Goal: Task Accomplishment & Management: Use online tool/utility

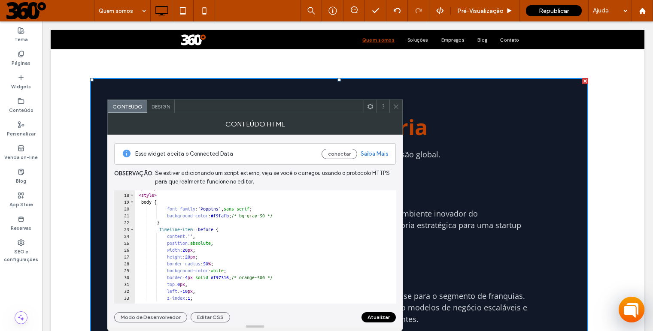
scroll to position [114, 0]
drag, startPoint x: 233, startPoint y: 218, endPoint x: 251, endPoint y: 217, distance: 18.0
drag, startPoint x: 250, startPoint y: 218, endPoint x: 230, endPoint y: 220, distance: 20.7
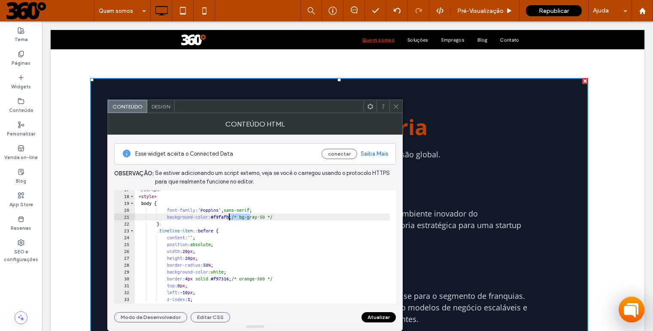
paste textarea "Cursor at row 21"
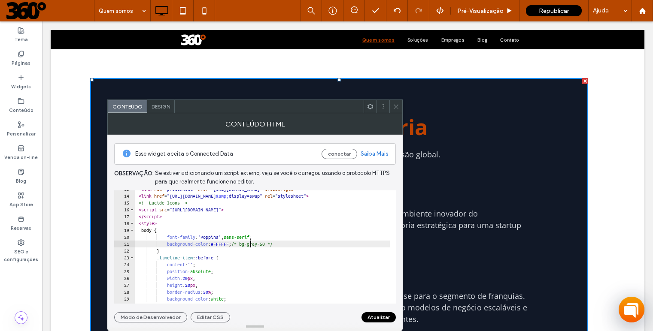
scroll to position [123, 0]
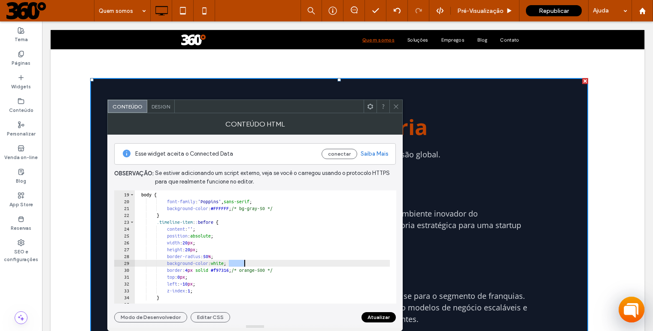
drag, startPoint x: 229, startPoint y: 263, endPoint x: 244, endPoint y: 263, distance: 15.0
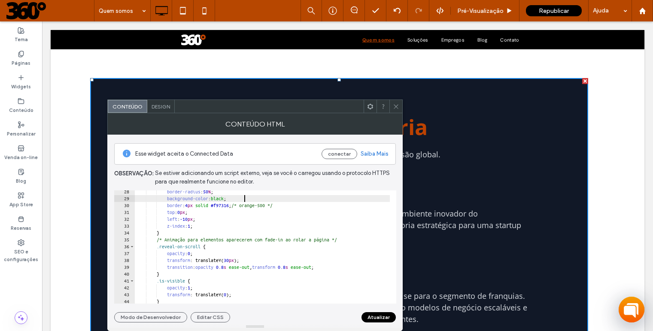
scroll to position [194, 0]
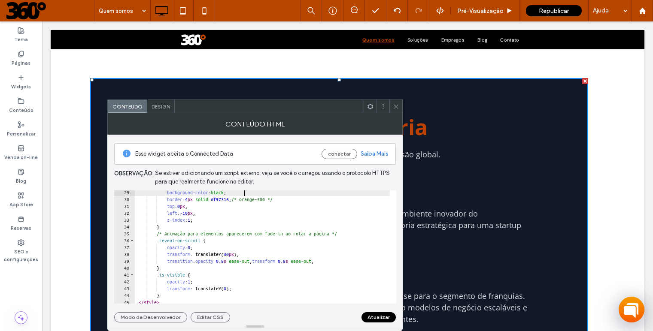
type textarea "**********"
click at [378, 319] on button "Atualizar" at bounding box center [378, 318] width 34 height 10
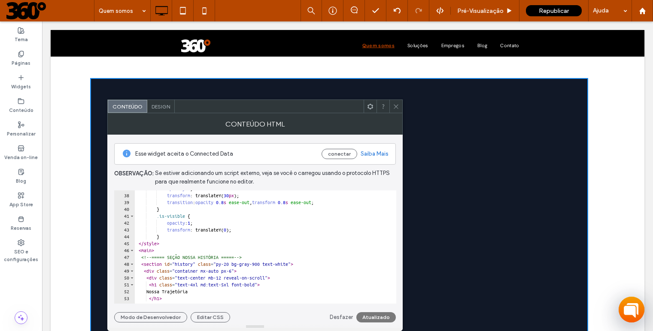
scroll to position [152, 0]
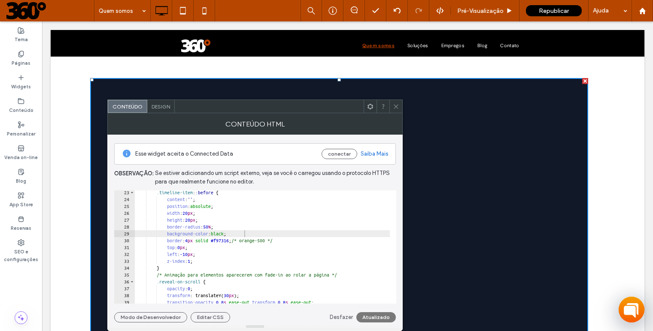
click at [396, 108] on icon at bounding box center [396, 106] width 6 height 6
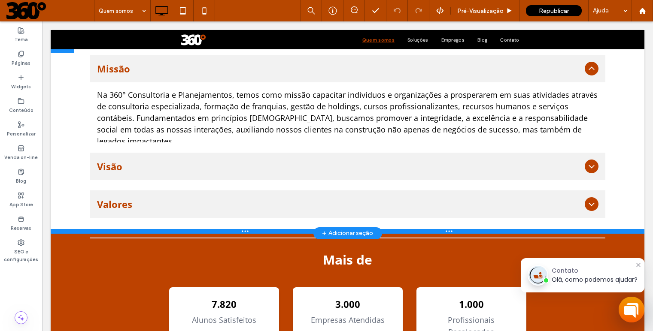
scroll to position [1293, 0]
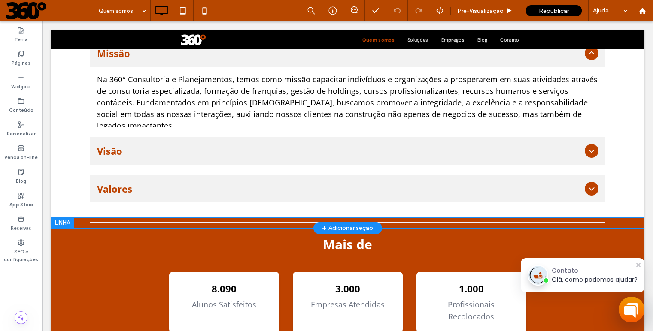
click at [61, 228] on div at bounding box center [63, 223] width 24 height 10
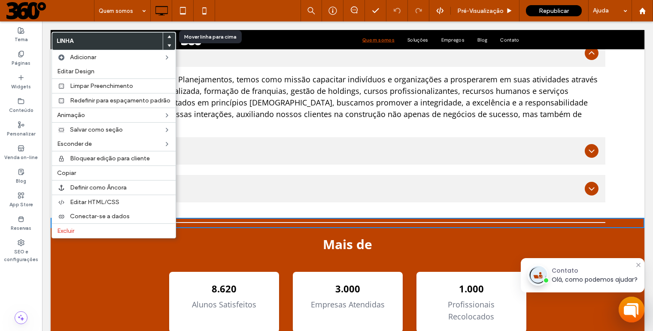
click at [168, 36] on use at bounding box center [169, 37] width 4 height 3
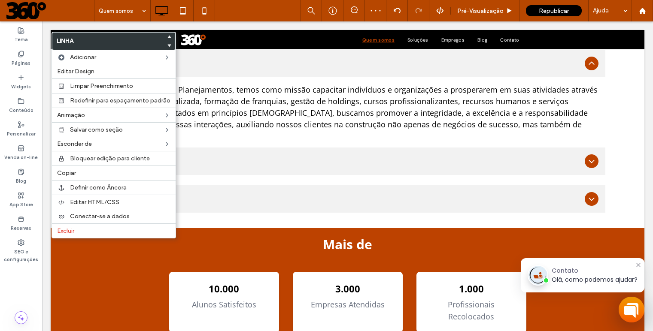
click at [113, 281] on div "Contador Animado 10.000 Alunos Satisfeitos 3.000 Empresas Atendidas 1.000 Profi…" at bounding box center [347, 302] width 515 height 88
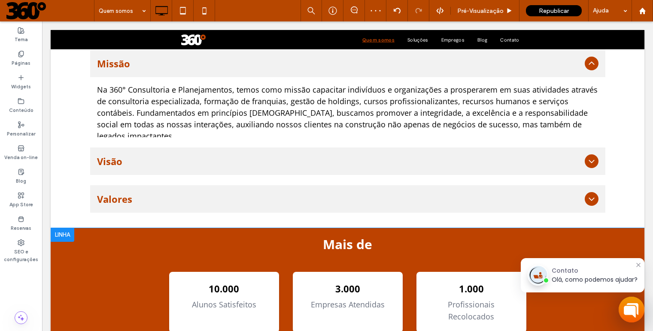
click at [62, 242] on div at bounding box center [63, 235] width 24 height 14
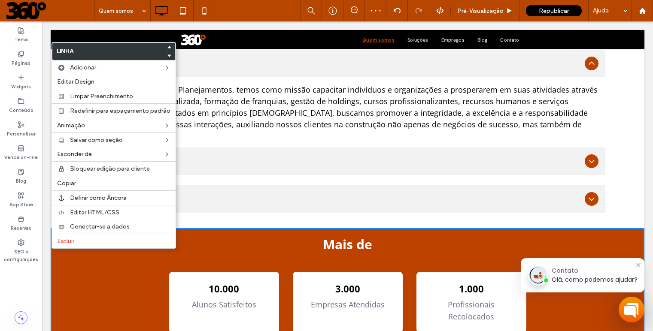
click at [65, 256] on div "Mais de Contador Animado 10.000 Alunos Satisfeitos 3.000 Empresas Atendidas 1.0…" at bounding box center [348, 292] width 594 height 129
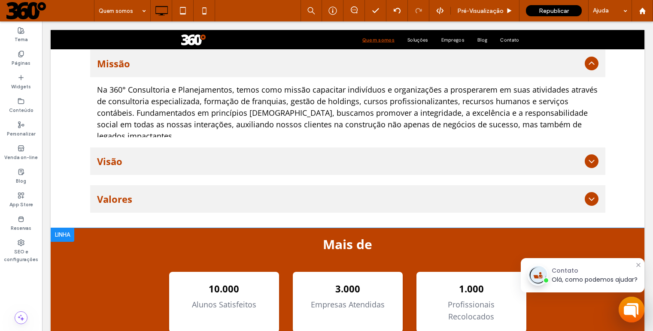
click at [62, 242] on div at bounding box center [63, 235] width 24 height 14
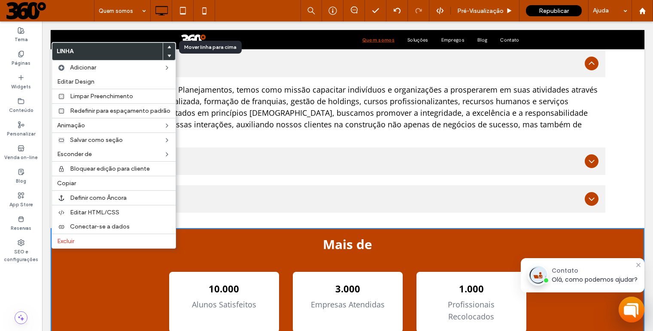
click at [169, 47] on icon at bounding box center [168, 47] width 3 height 3
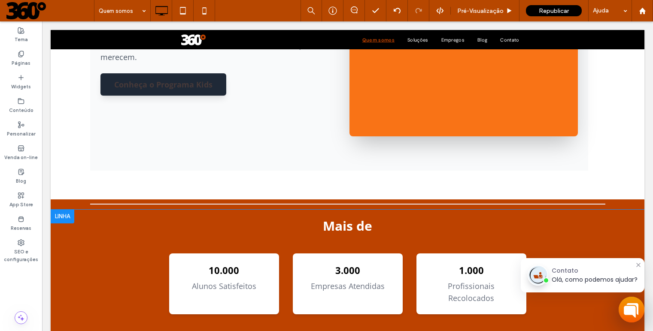
scroll to position [1157, 0]
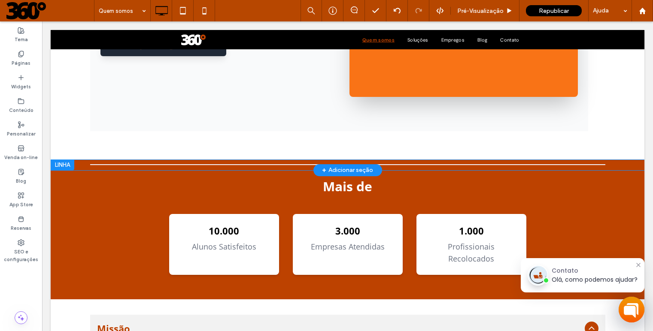
click at [62, 170] on div at bounding box center [63, 165] width 24 height 10
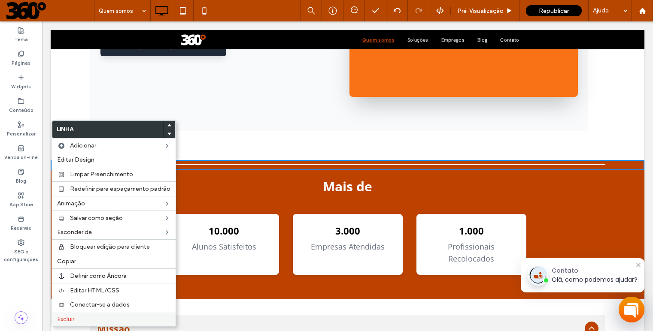
click at [83, 319] on label "Excluir" at bounding box center [113, 319] width 113 height 7
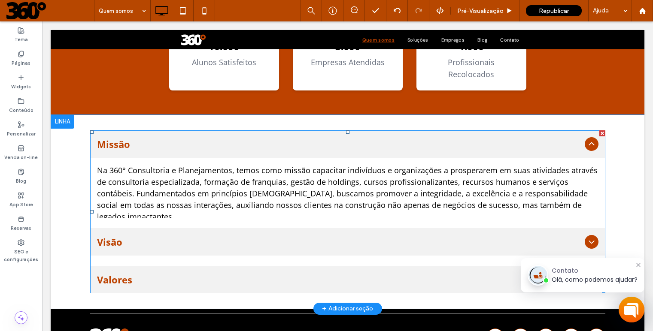
scroll to position [1395, 0]
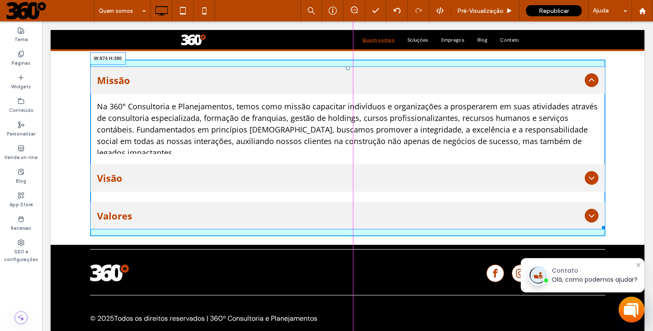
drag, startPoint x: 600, startPoint y: 215, endPoint x: 530, endPoint y: 209, distance: 70.3
click at [530, 209] on div "Missão Na 360° Consultoria e Planejamentos, temos como missão capacitar indivíd…" at bounding box center [347, 148] width 515 height 163
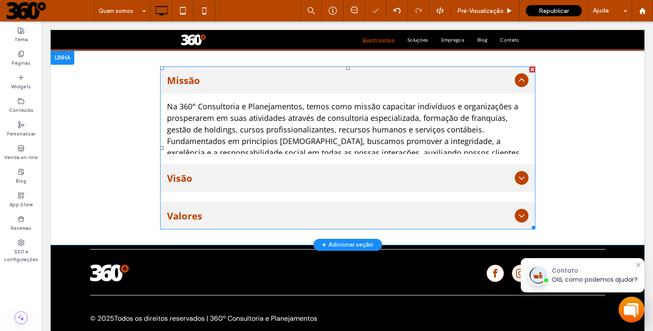
scroll to position [1397, 0]
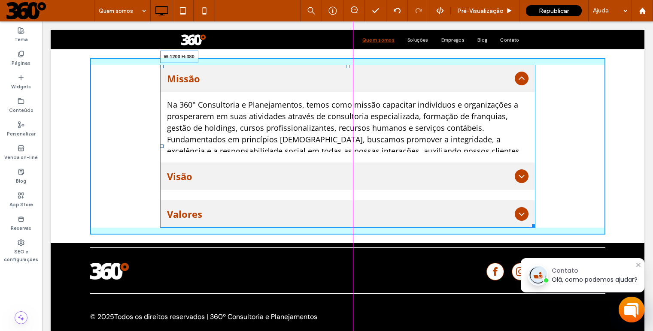
drag, startPoint x: 531, startPoint y: 215, endPoint x: 631, endPoint y: 214, distance: 100.9
click at [631, 214] on div "Missão Na 360° Consultoria e Planejamentos, temos como missão capacitar indivíd…" at bounding box center [348, 146] width 594 height 194
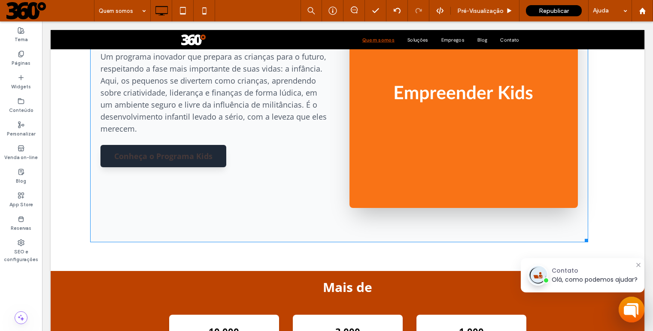
scroll to position [995, 0]
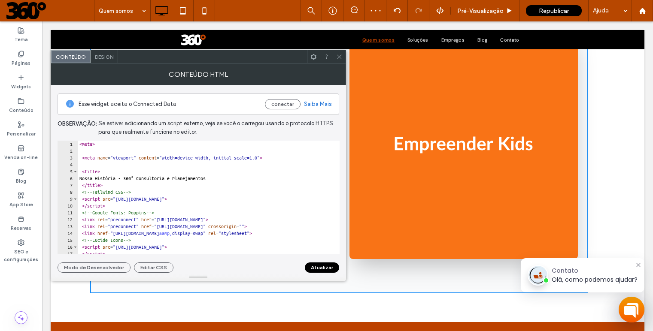
click at [340, 57] on use at bounding box center [339, 57] width 4 height 4
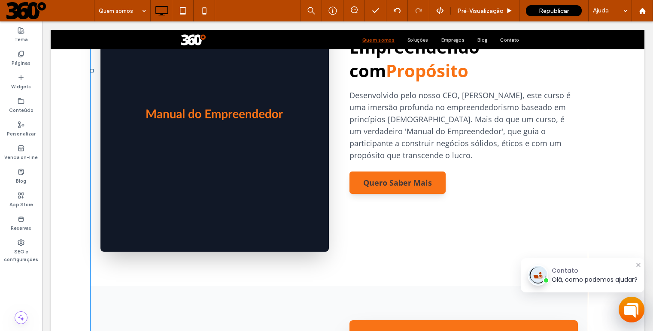
scroll to position [838, 0]
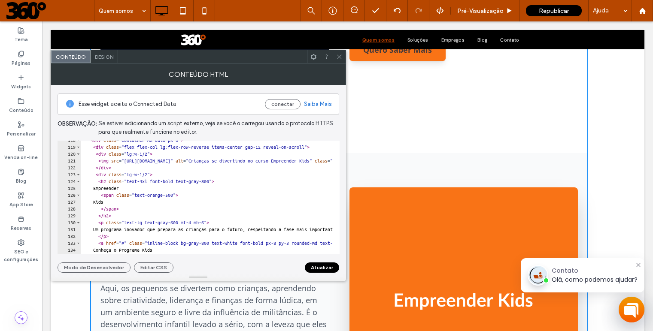
scroll to position [843, 0]
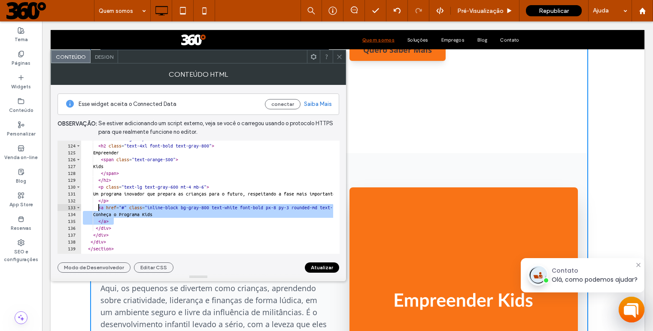
drag, startPoint x: 182, startPoint y: 218, endPoint x: 100, endPoint y: 209, distance: 82.9
drag, startPoint x: 187, startPoint y: 218, endPoint x: 98, endPoint y: 207, distance: 89.6
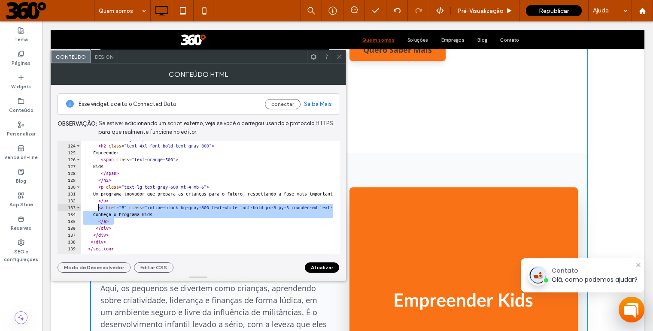
type textarea "**********"
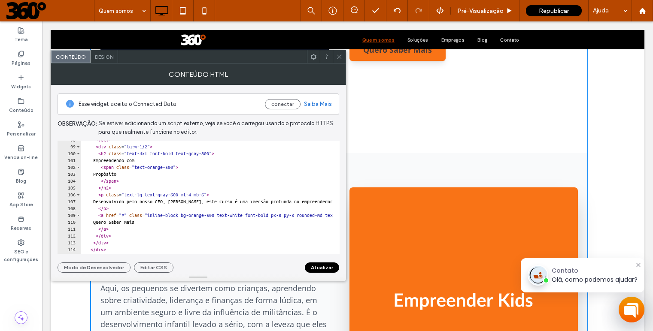
scroll to position [677, 0]
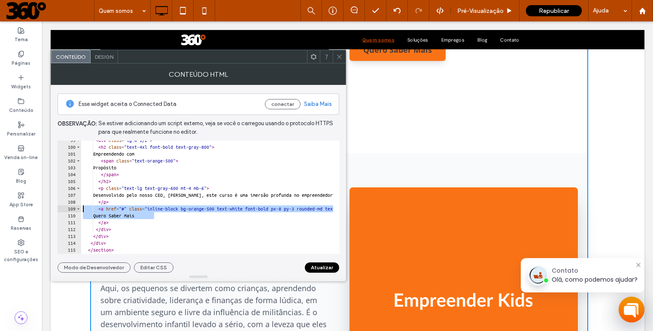
drag, startPoint x: 161, startPoint y: 215, endPoint x: 82, endPoint y: 206, distance: 79.6
type textarea "**********"
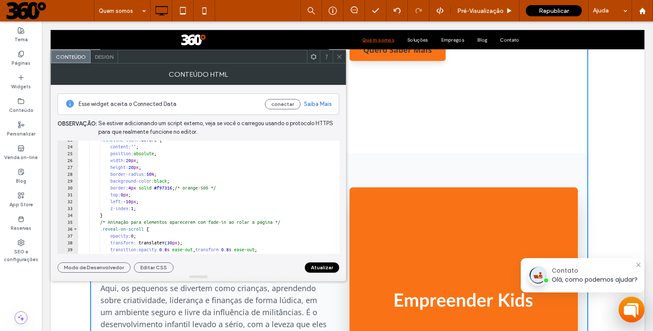
scroll to position [154, 0]
drag, startPoint x: 173, startPoint y: 189, endPoint x: 193, endPoint y: 189, distance: 20.2
click at [193, 189] on div ".timeline-item : :before { content : ' ' ; position : absolute ; width : 20 px …" at bounding box center [664, 198] width 1172 height 121
paste textarea "Cursor at row 30"
type textarea "**********"
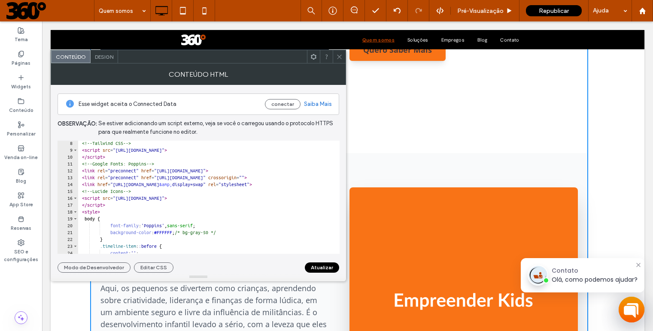
scroll to position [49, 0]
click at [326, 268] on button "Atualizar" at bounding box center [322, 268] width 34 height 10
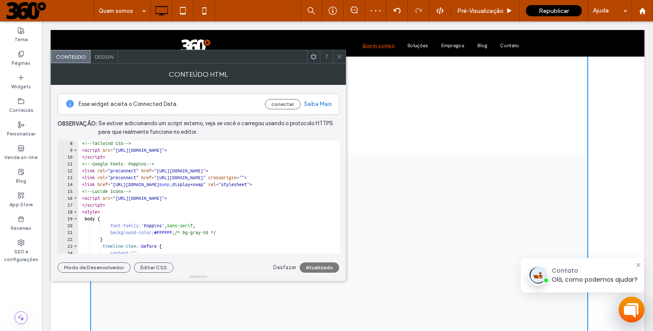
click at [340, 58] on use at bounding box center [339, 57] width 4 height 4
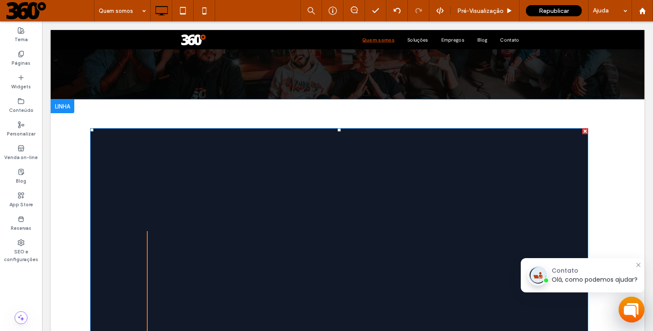
scroll to position [138, 0]
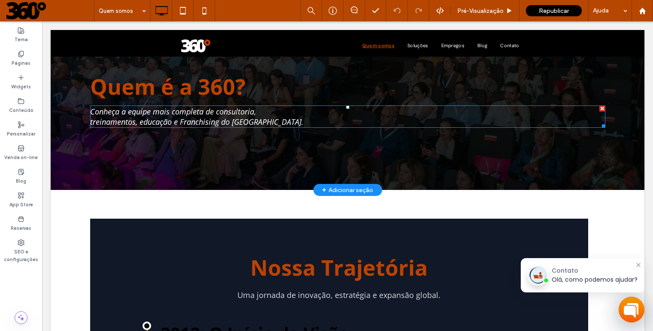
scroll to position [180, 0]
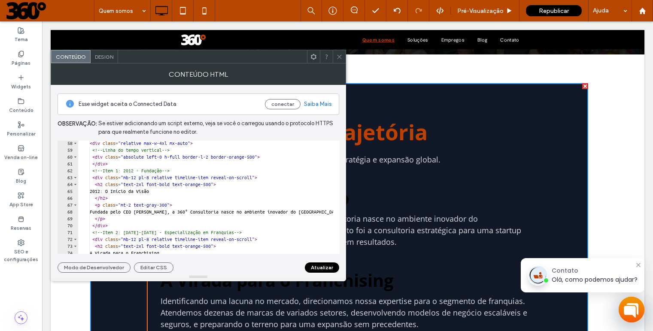
scroll to position [393, 0]
drag, startPoint x: 225, startPoint y: 182, endPoint x: 208, endPoint y: 184, distance: 16.8
click at [208, 184] on div "< div class = "relative max-w-4xl mx-auto" > <!-- Linha do tempo vertical --> <…" at bounding box center [664, 199] width 1172 height 121
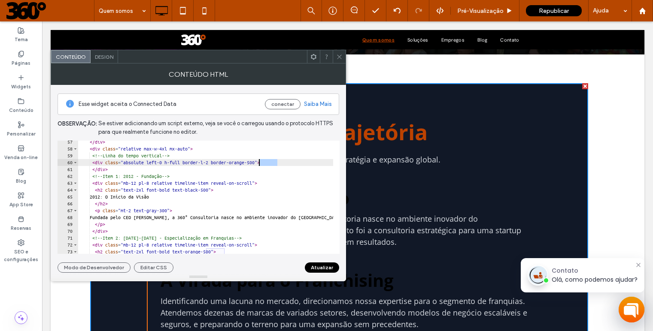
drag, startPoint x: 276, startPoint y: 163, endPoint x: 260, endPoint y: 162, distance: 16.8
click at [260, 162] on div "</ div > < div class = "relative max-w-4xl mx-auto" > <!-- Linha do tempo verti…" at bounding box center [664, 199] width 1172 height 121
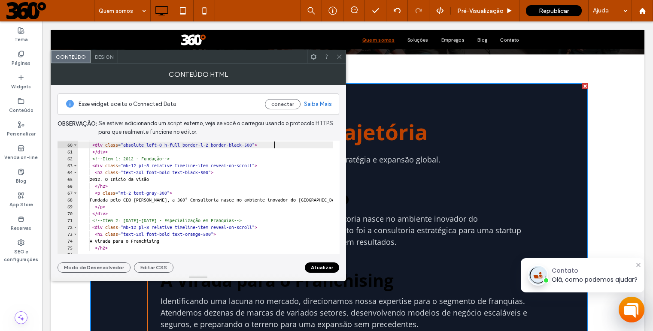
scroll to position [429, 0]
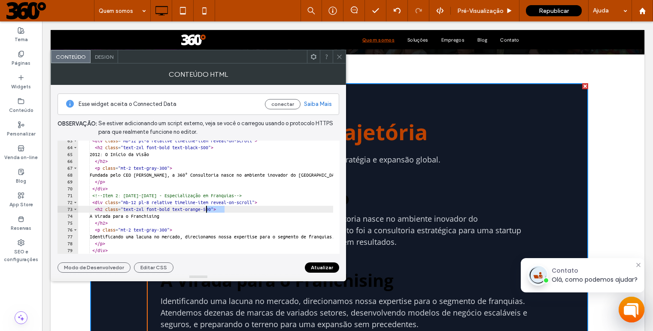
drag, startPoint x: 224, startPoint y: 209, endPoint x: 207, endPoint y: 209, distance: 16.3
click at [207, 209] on div "< div class = "mb-12 pl-8 relative timeline-item reveal-on-scroll" > < h2 class…" at bounding box center [664, 197] width 1172 height 121
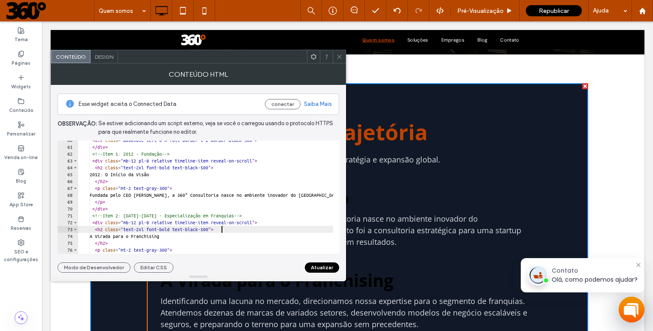
scroll to position [441, 0]
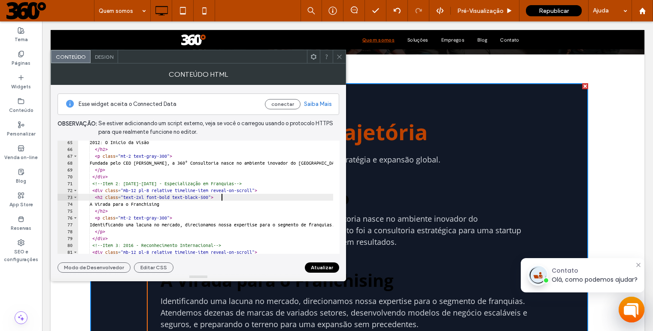
type textarea "**********"
click at [327, 264] on button "Atualizar" at bounding box center [322, 268] width 34 height 10
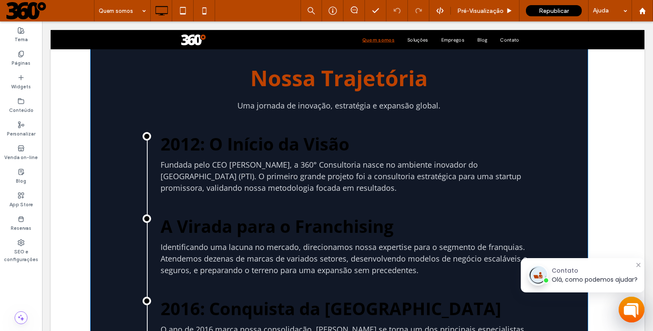
scroll to position [203, 0]
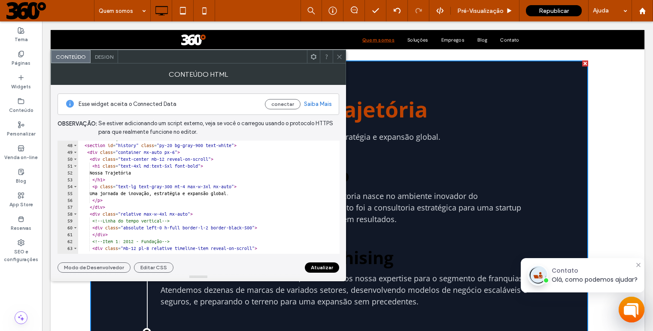
scroll to position [322, 0]
click at [324, 269] on button "Atualizar" at bounding box center [322, 268] width 34 height 10
click at [341, 54] on icon at bounding box center [339, 57] width 6 height 6
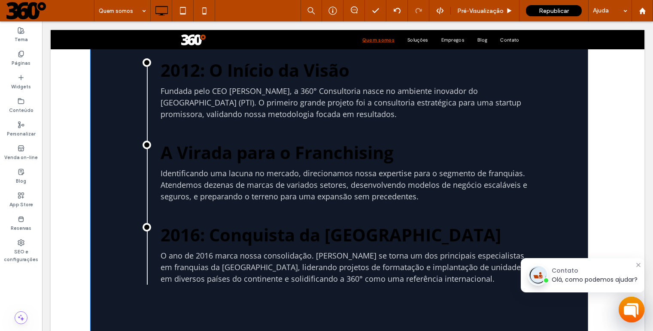
scroll to position [347, 0]
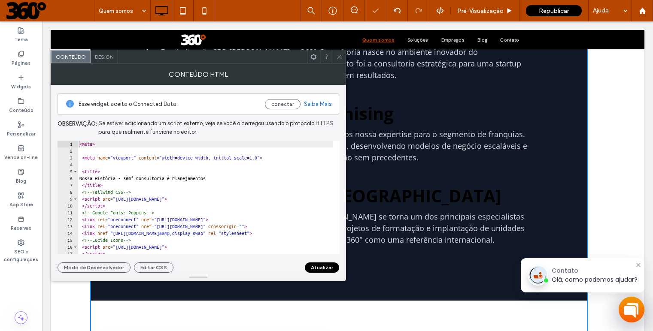
click at [343, 57] on div at bounding box center [339, 56] width 13 height 13
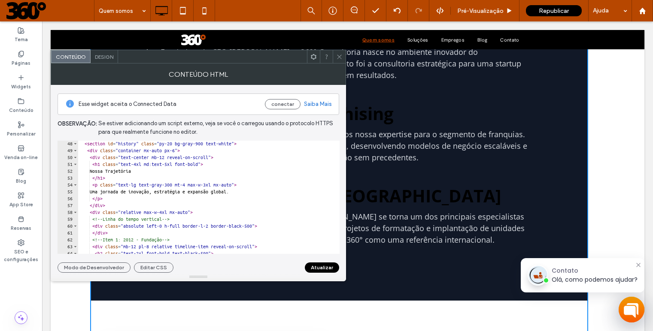
scroll to position [323, 0]
click at [336, 55] on icon at bounding box center [339, 57] width 6 height 6
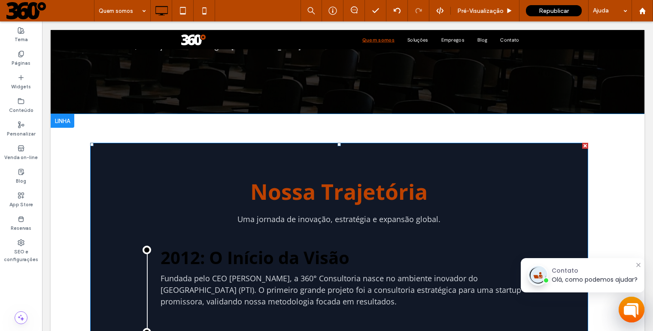
scroll to position [128, 0]
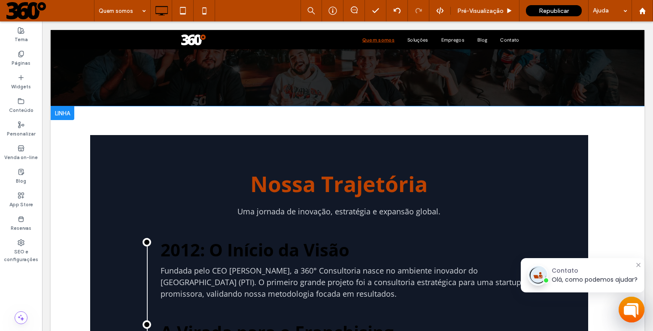
click at [64, 116] on div at bounding box center [63, 113] width 24 height 14
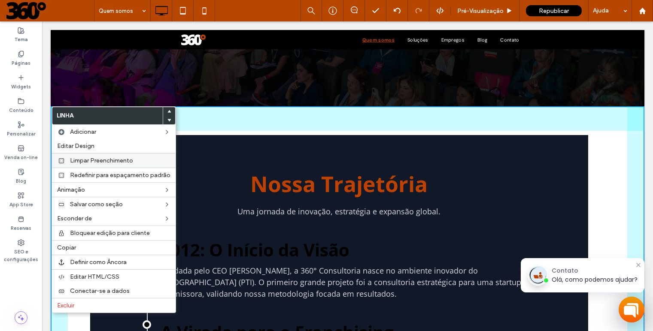
click at [90, 161] on span "Limpar Preenchimento" at bounding box center [101, 160] width 63 height 7
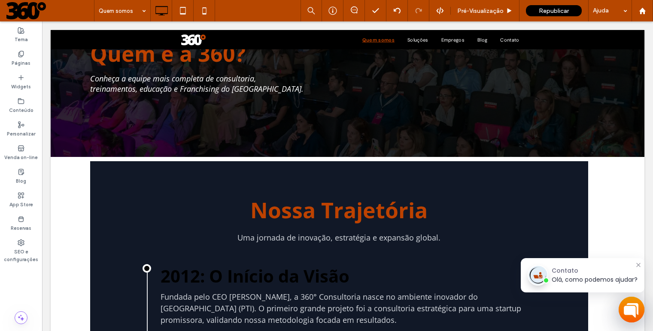
scroll to position [0, 0]
